Goal: Task Accomplishment & Management: Use online tool/utility

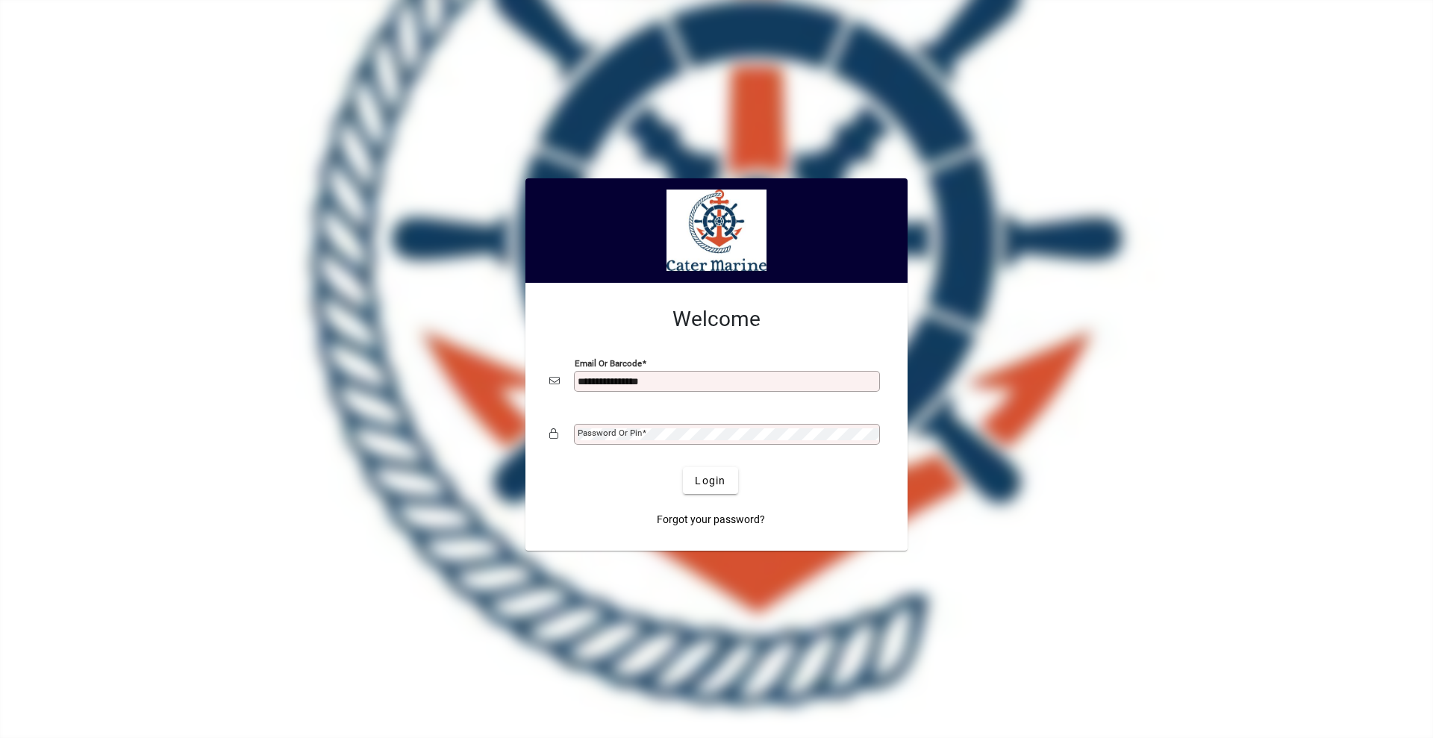
type input "**********"
click at [683, 467] on button "Login" at bounding box center [710, 480] width 54 height 27
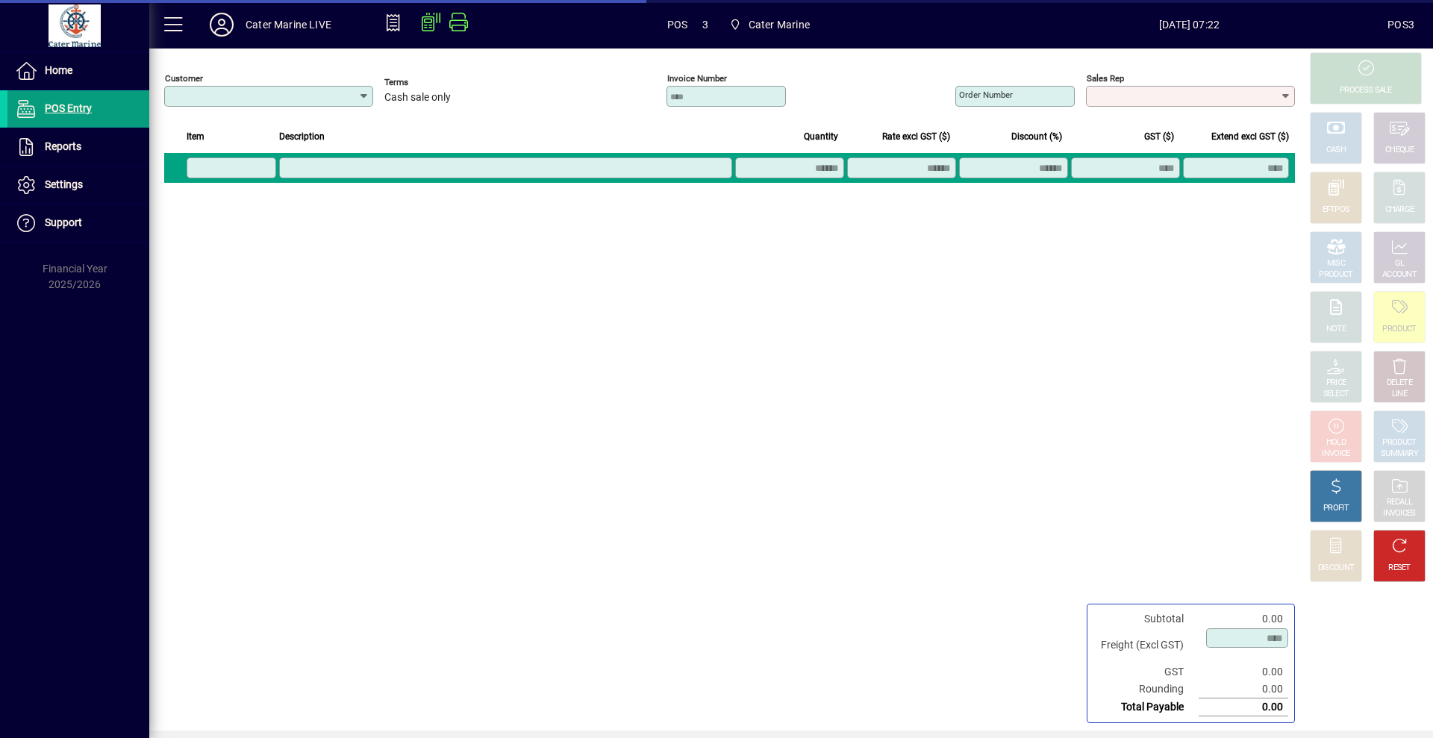
type input "**********"
